Goal: Information Seeking & Learning: Learn about a topic

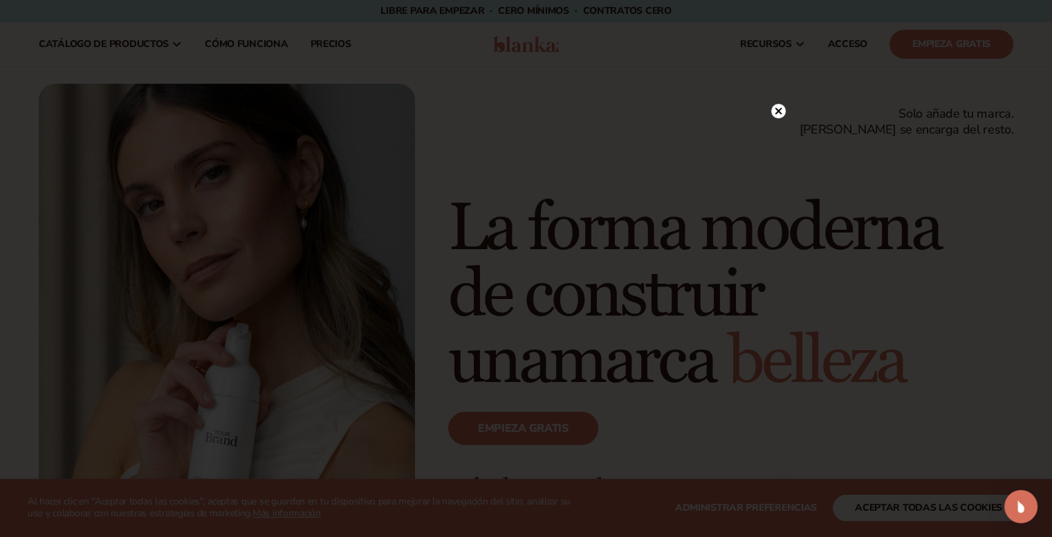
click at [782, 111] on circle at bounding box center [778, 111] width 15 height 15
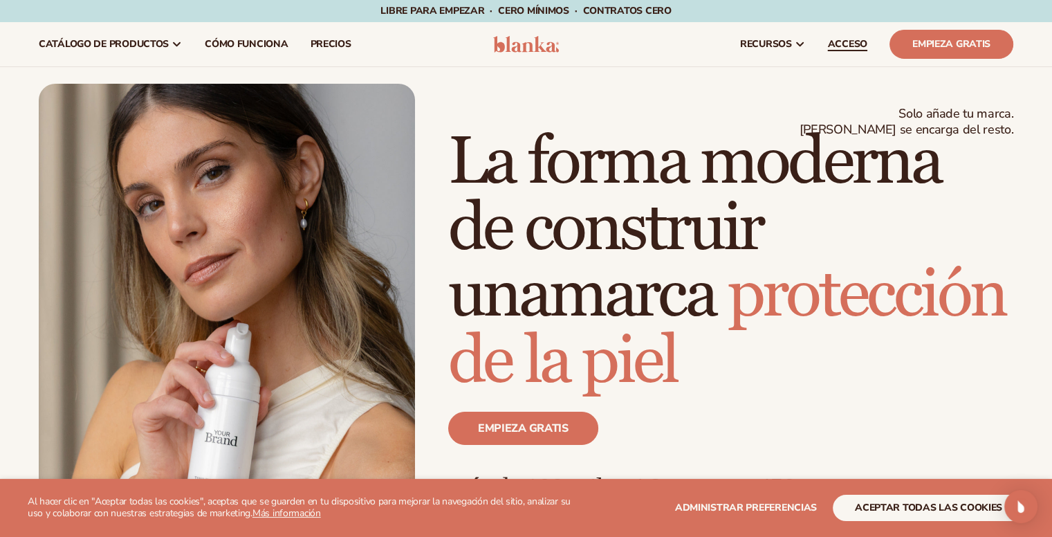
click at [846, 46] on font "ACCESO" at bounding box center [847, 43] width 39 height 13
click at [948, 505] on font "aceptar todas las cookies" at bounding box center [928, 507] width 147 height 13
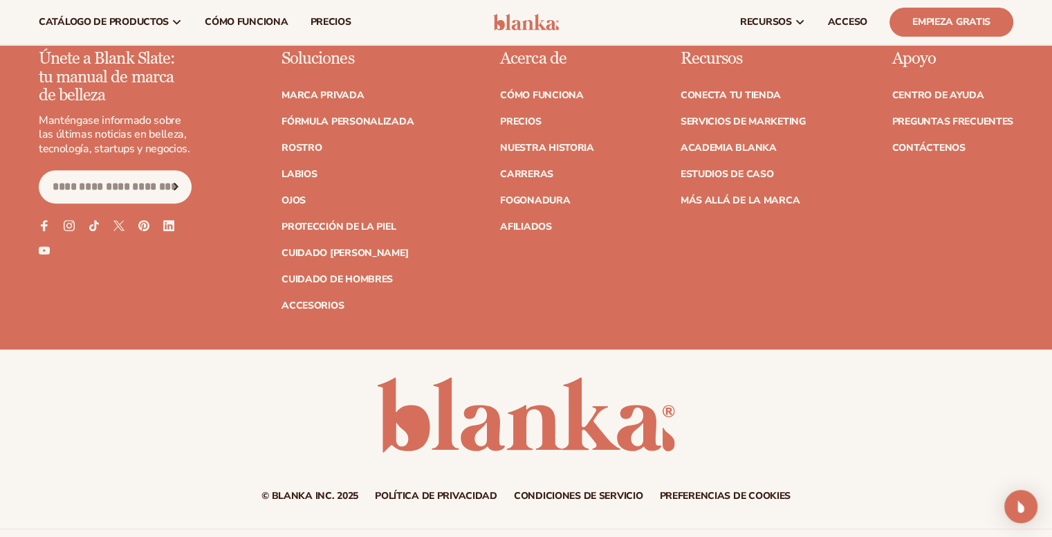
scroll to position [5662, 0]
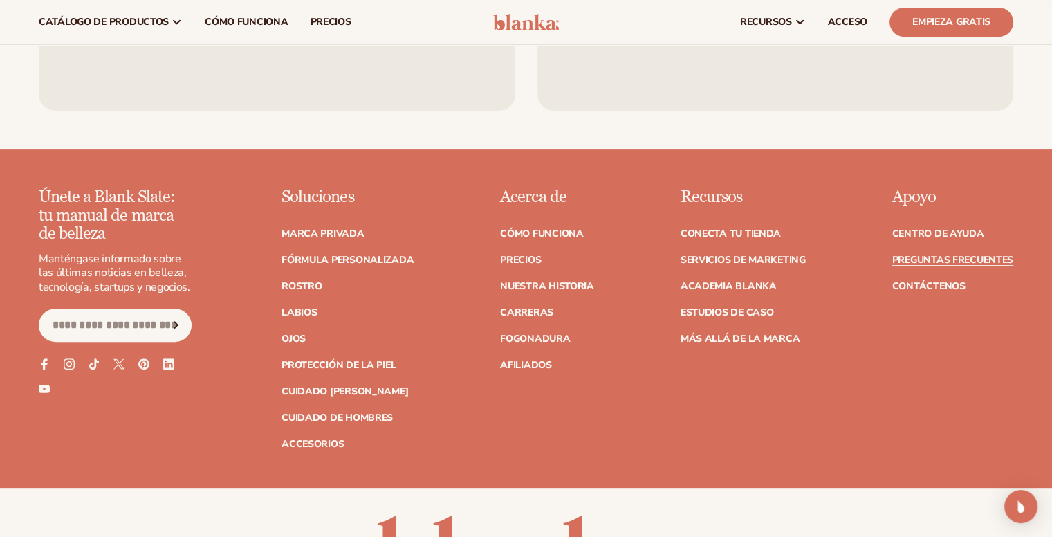
click at [941, 253] on font "Preguntas frecuentes" at bounding box center [952, 259] width 121 height 13
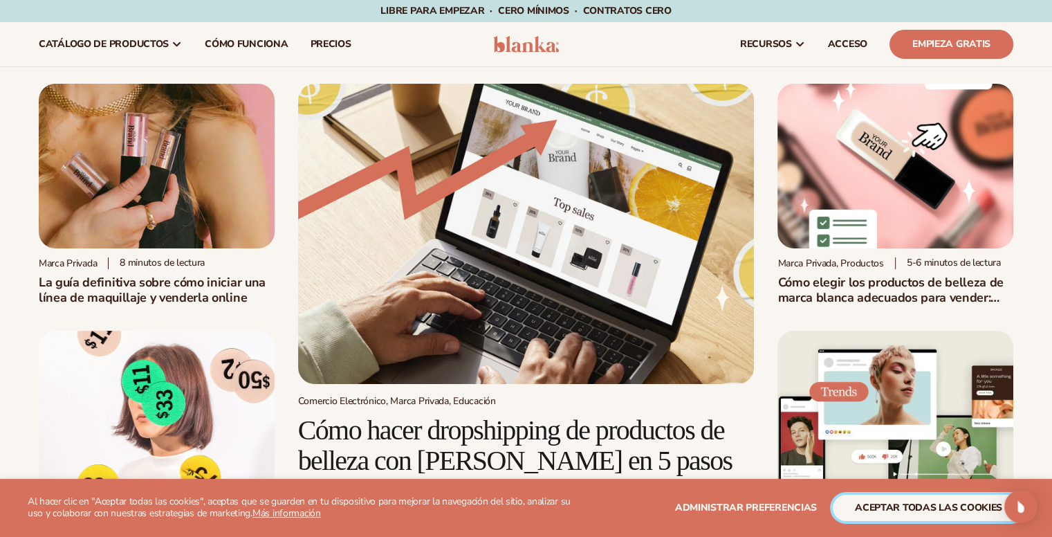
click at [925, 510] on font "aceptar todas las cookies" at bounding box center [928, 507] width 147 height 13
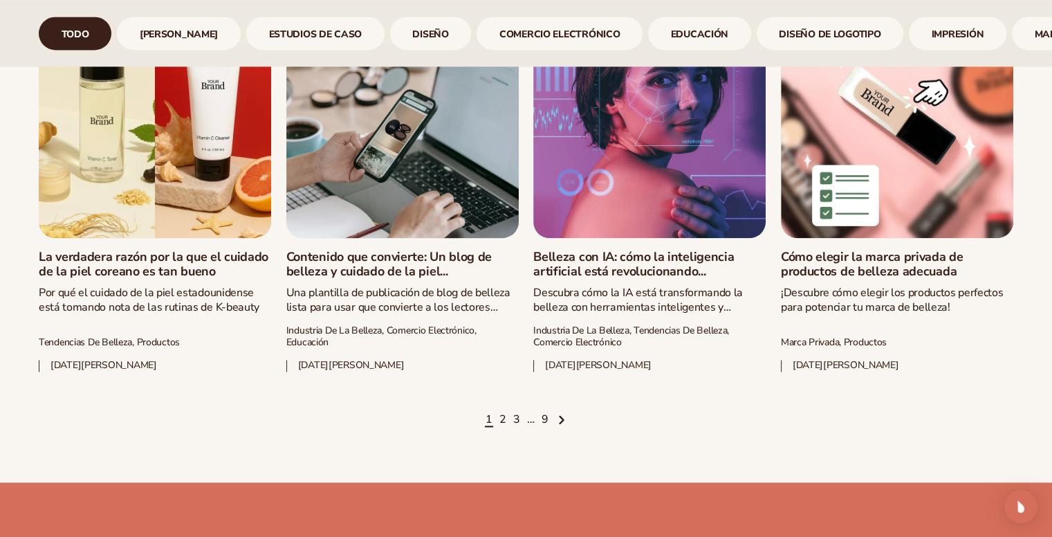
scroll to position [2005, 0]
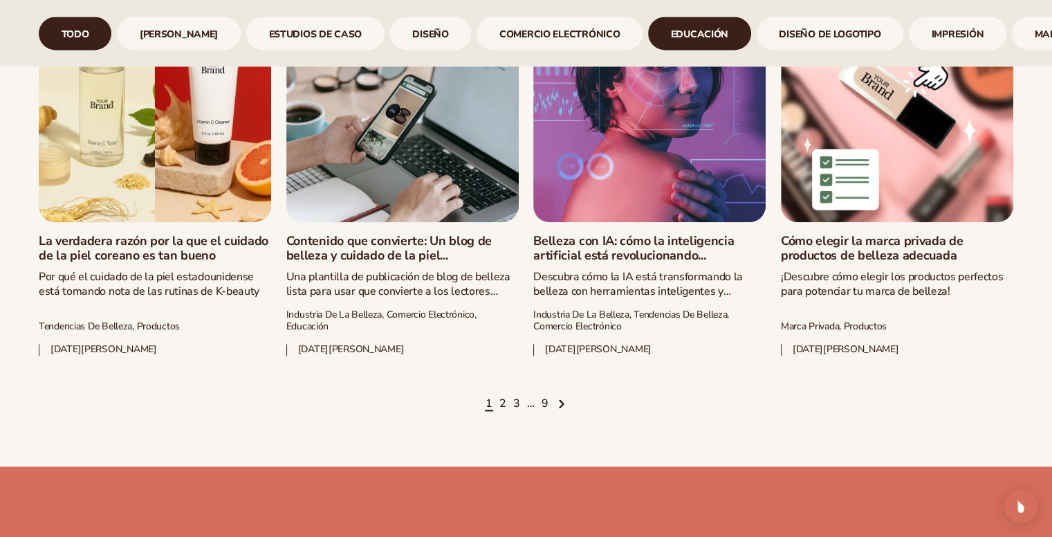
click at [671, 33] on font "Educación" at bounding box center [699, 34] width 57 height 13
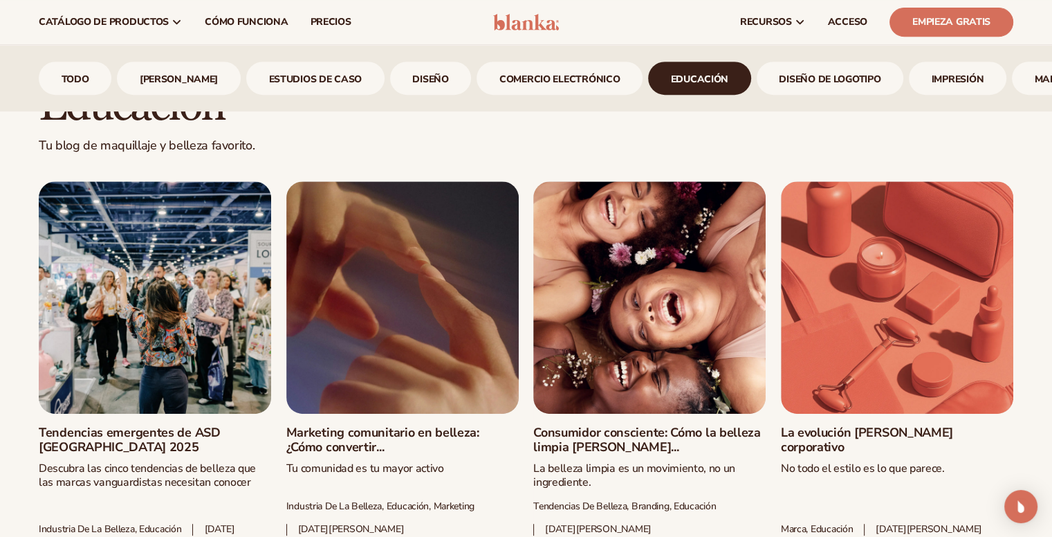
scroll to position [602, 0]
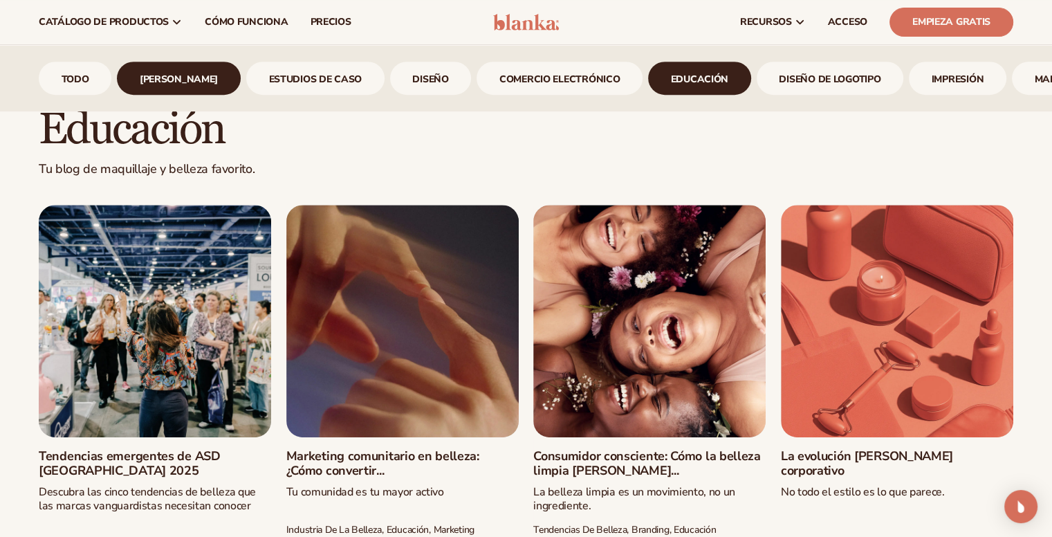
click at [177, 73] on font "[PERSON_NAME]" at bounding box center [179, 79] width 78 height 13
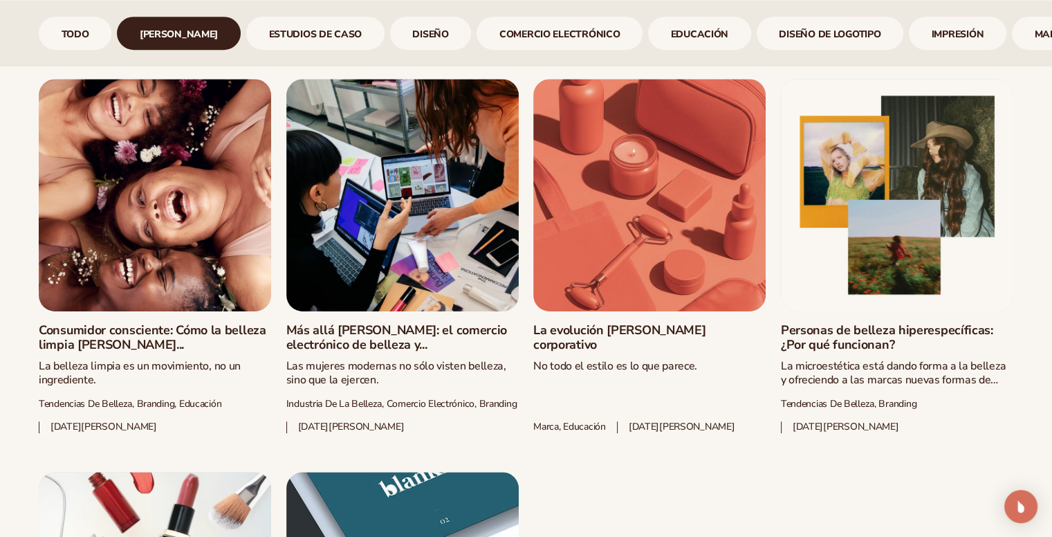
scroll to position [809, 0]
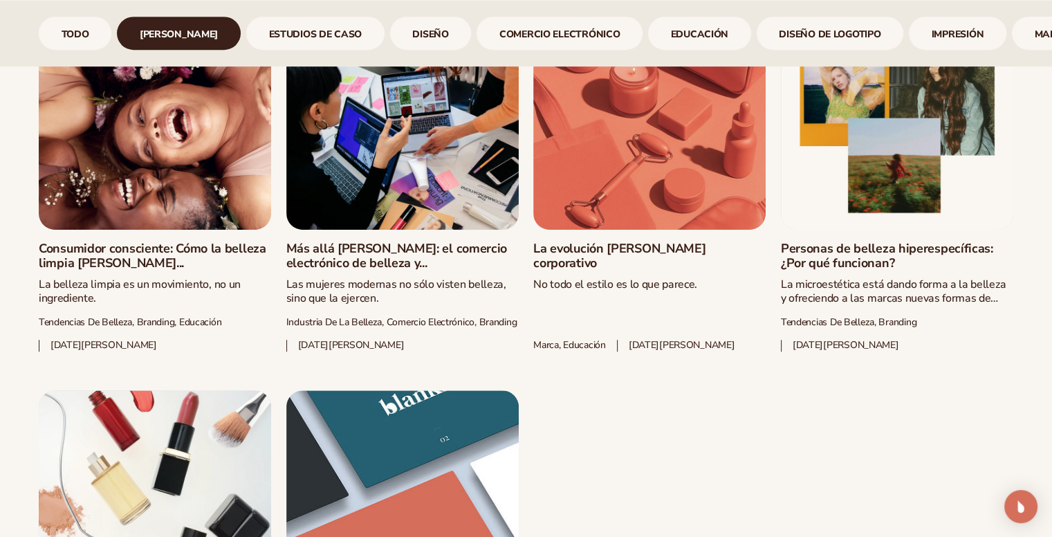
click at [155, 244] on link "Consumidor consciente: Cómo la belleza limpia [PERSON_NAME]..." at bounding box center [155, 256] width 232 height 30
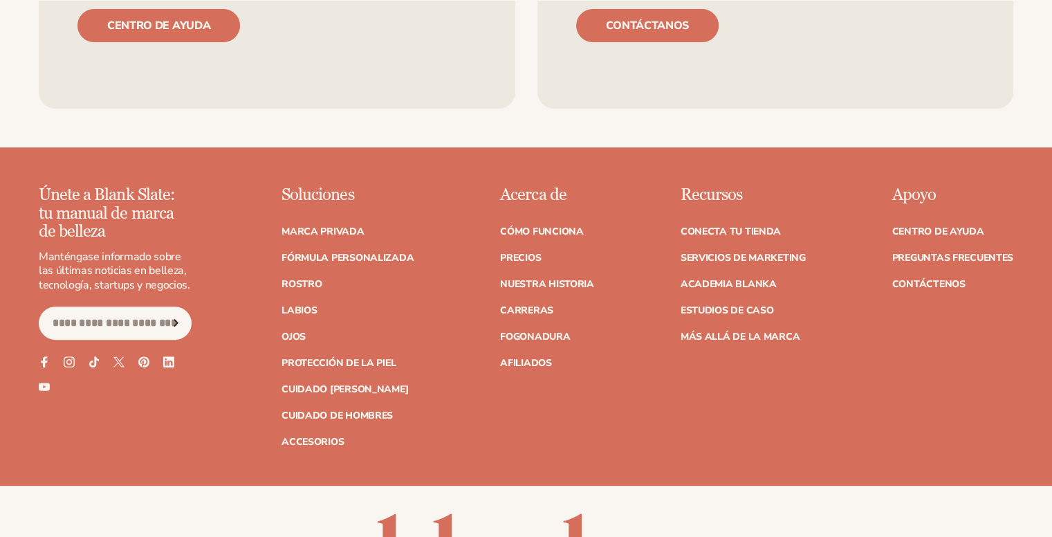
scroll to position [5665, 0]
click at [564, 225] on font "Cómo funciona" at bounding box center [541, 231] width 83 height 13
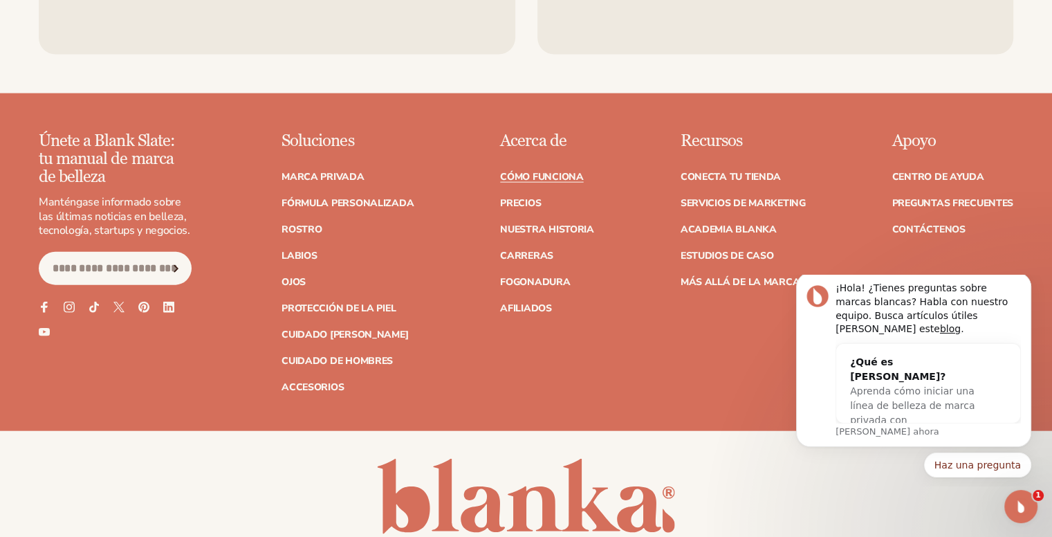
scroll to position [3180, 0]
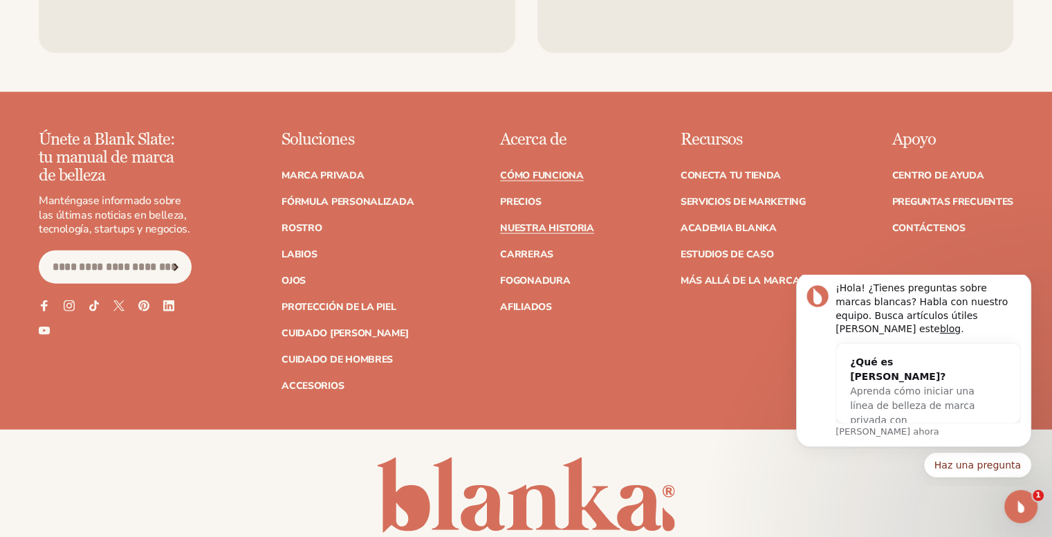
click at [557, 225] on font "Nuestra historia" at bounding box center [547, 227] width 94 height 13
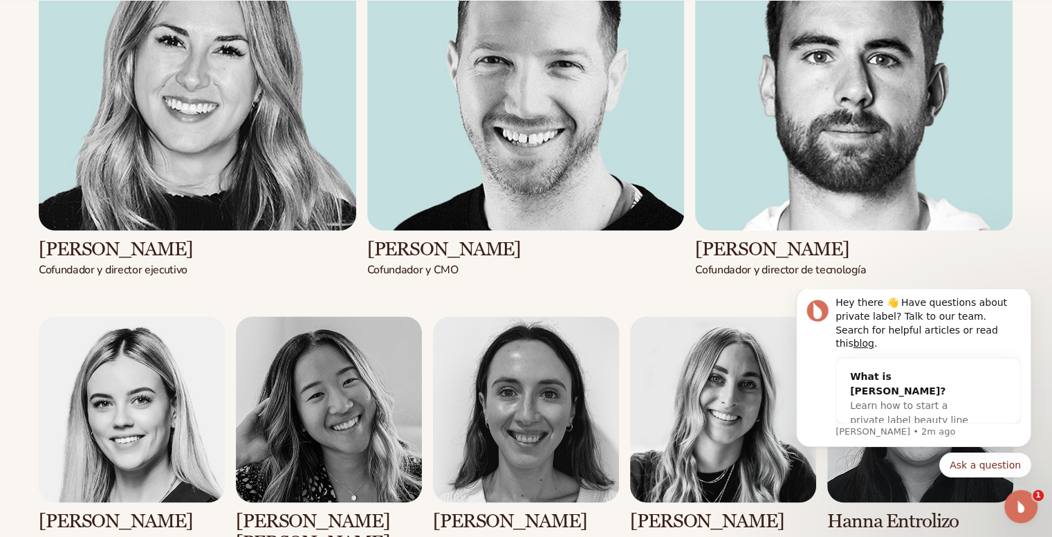
scroll to position [1728, 0]
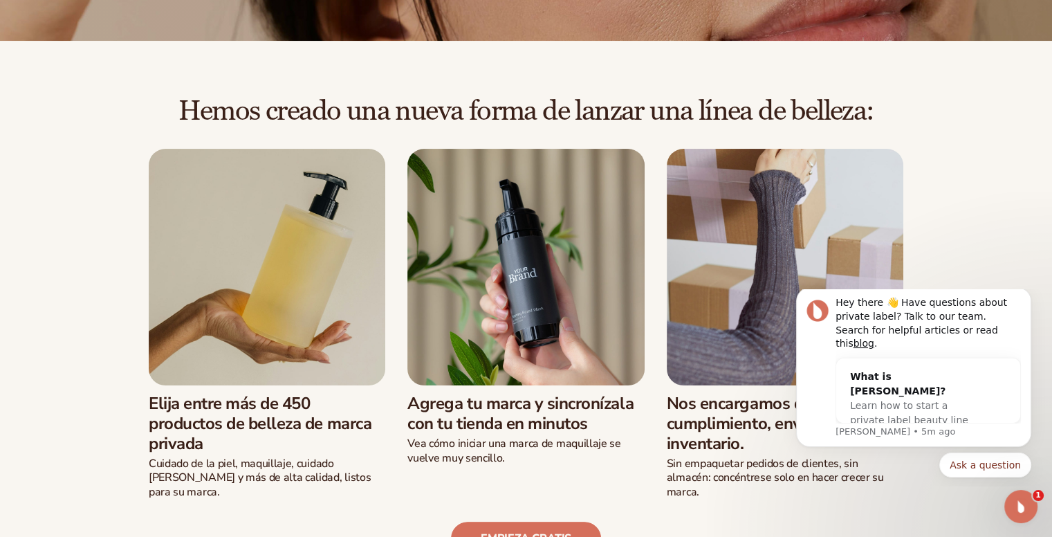
scroll to position [277, 0]
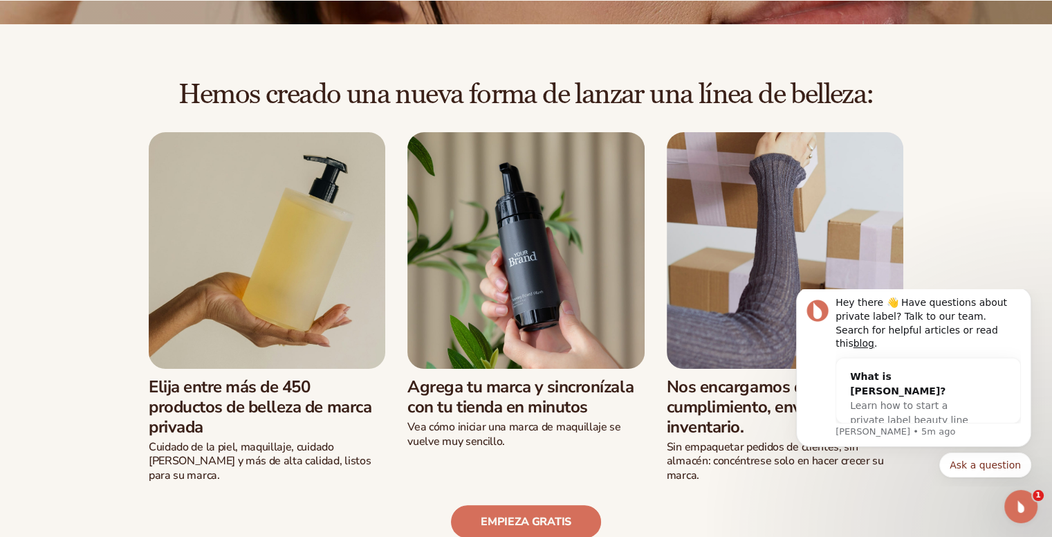
click at [985, 266] on div "Hemos creado una nueva forma de lanzar una línea de belleza: Elija entre más de…" at bounding box center [526, 309] width 974 height 458
click at [1026, 295] on icon "Dismiss notification" at bounding box center [1027, 292] width 8 height 8
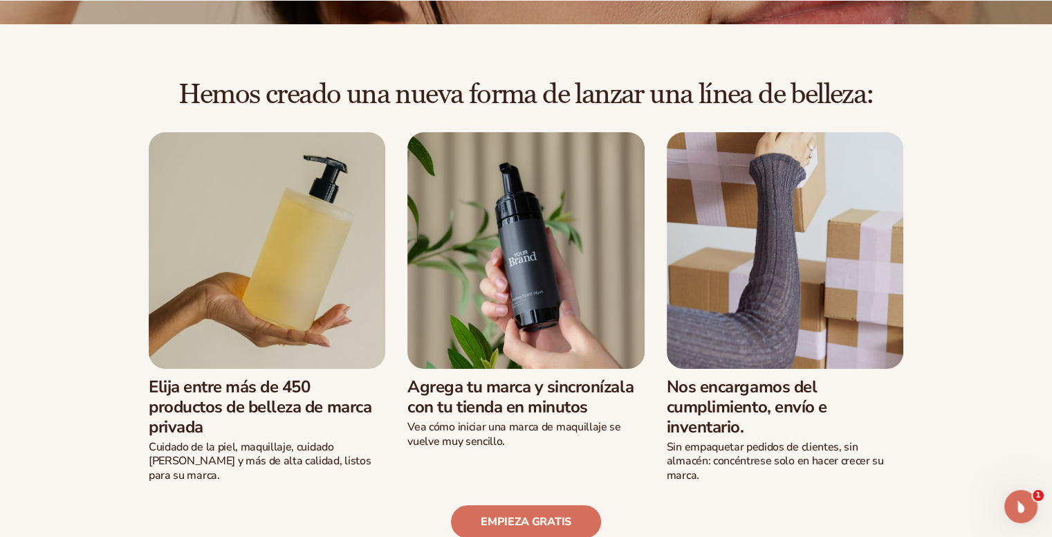
click at [307, 274] on img at bounding box center [267, 250] width 236 height 236
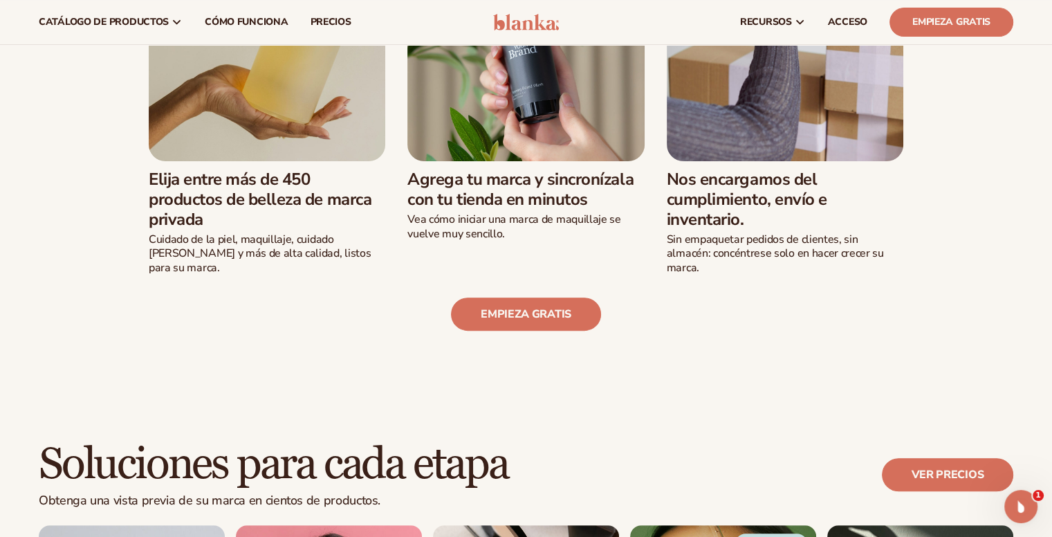
scroll to position [0, 0]
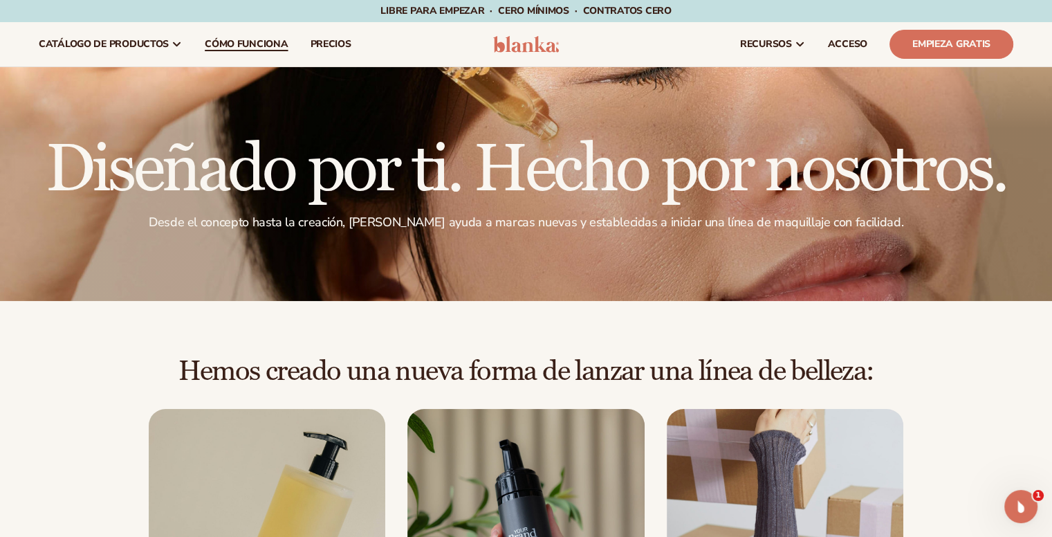
click at [263, 39] on font "Cómo funciona" at bounding box center [246, 43] width 83 height 13
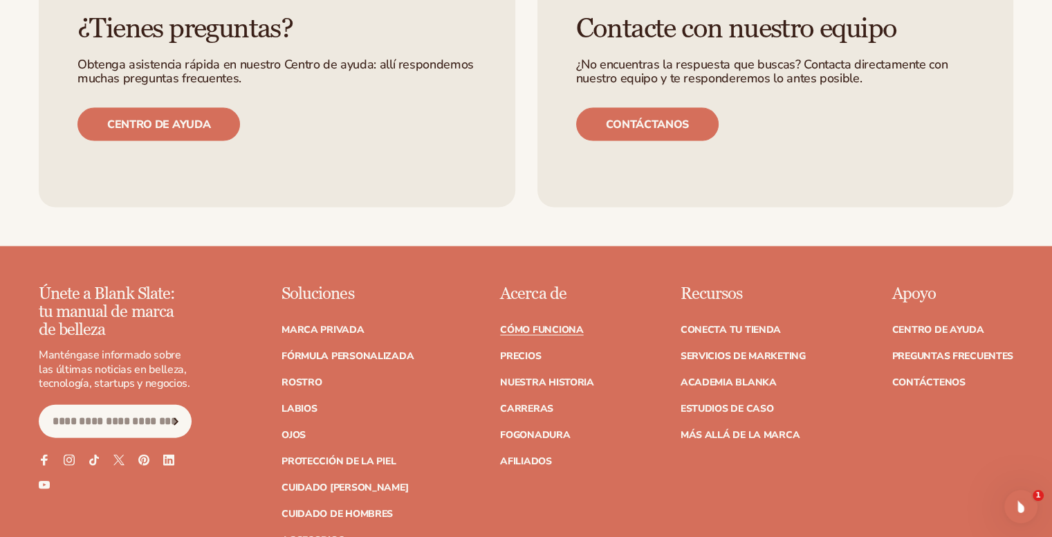
scroll to position [3111, 0]
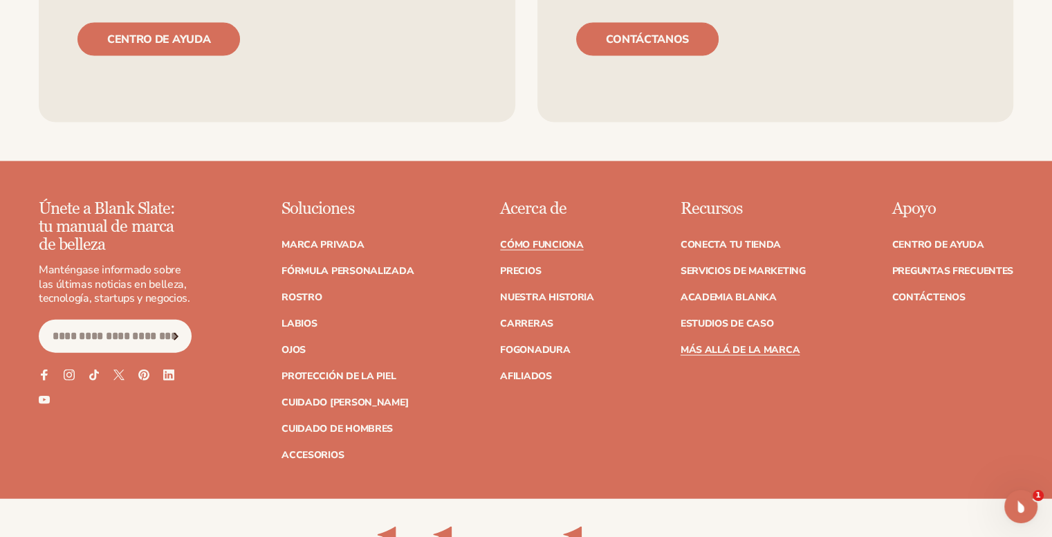
click at [752, 346] on font "Más allá de la marca" at bounding box center [739, 349] width 119 height 13
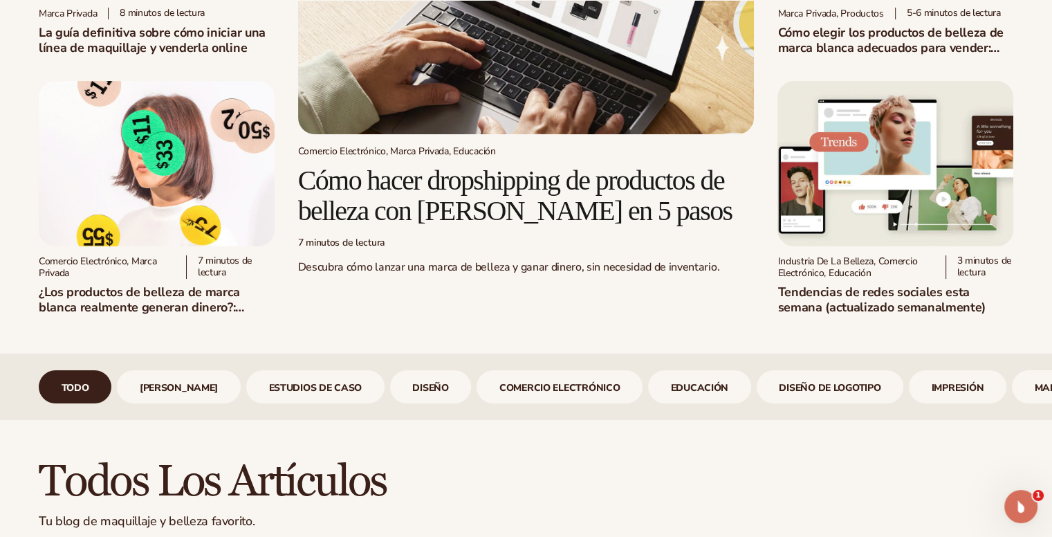
scroll to position [346, 0]
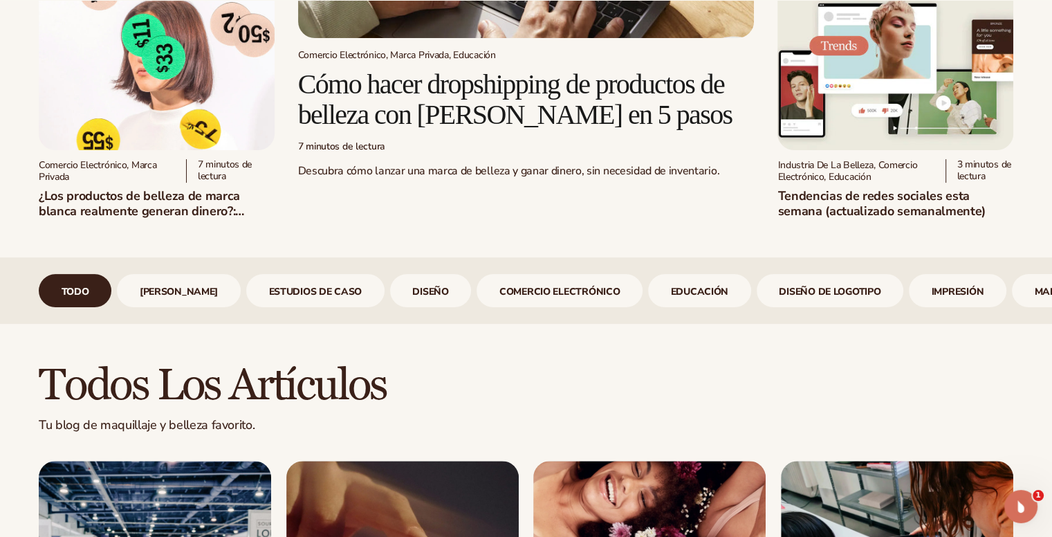
click at [140, 203] on font "¿Los productos de belleza de marca blanca realmente generan dinero?: Análisis d…" at bounding box center [141, 210] width 205 height 47
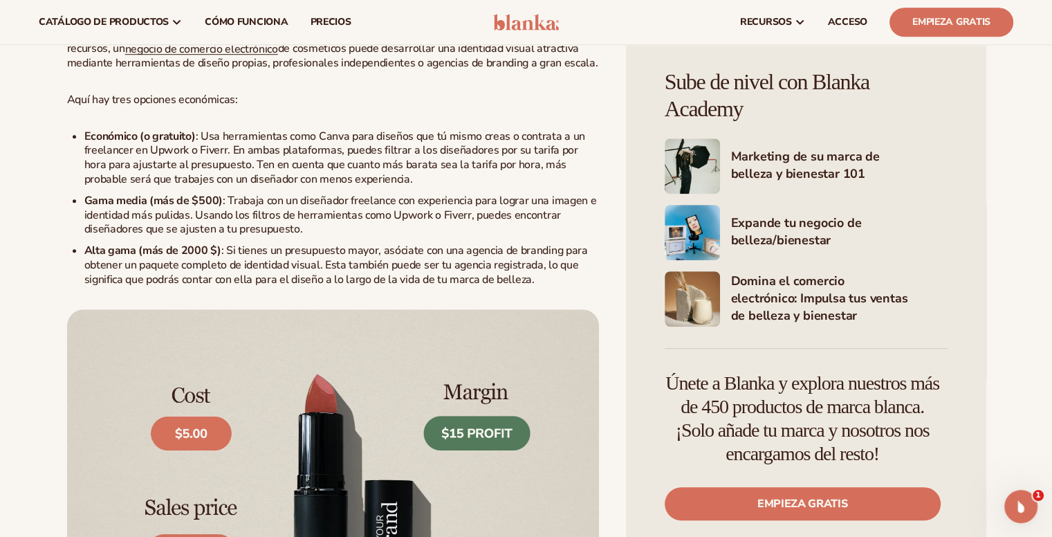
scroll to position [968, 0]
